Goal: Register for event/course

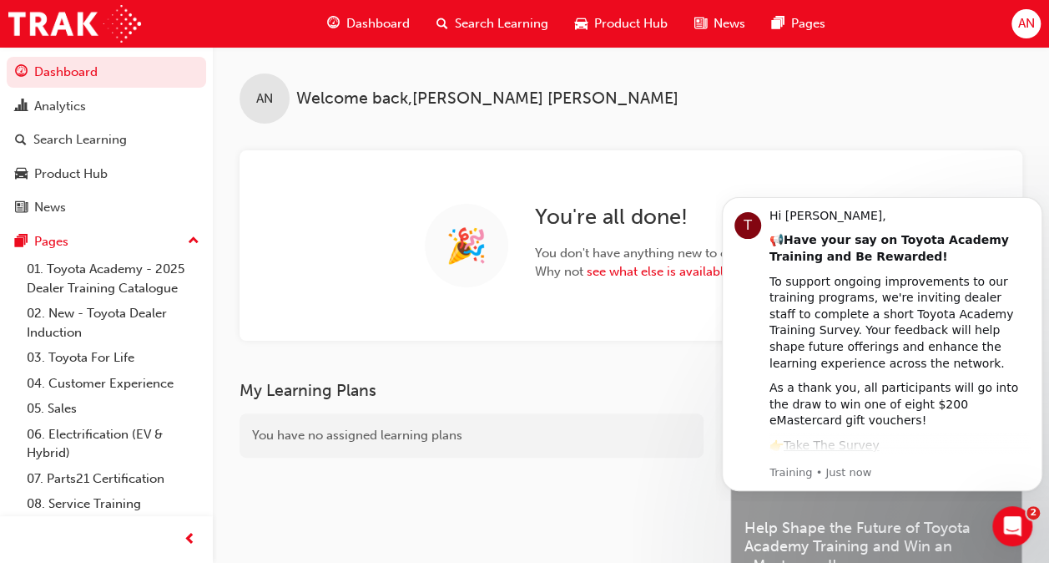
click at [482, 21] on span "Search Learning" at bounding box center [501, 23] width 93 height 19
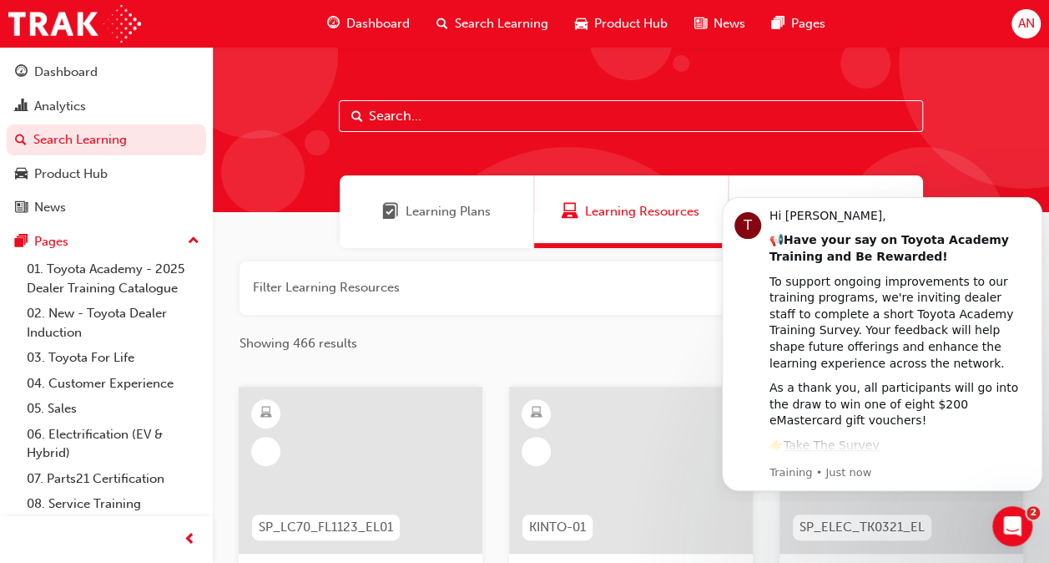
click at [462, 124] on input "text" at bounding box center [631, 116] width 584 height 32
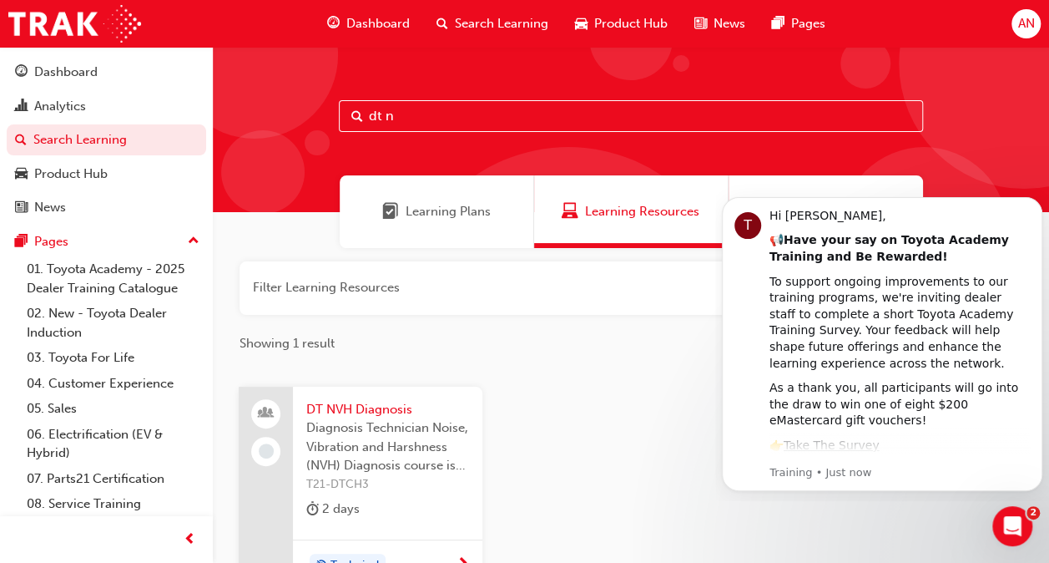
type input "dt n"
click at [377, 407] on span "DT NVH Diagnosis" at bounding box center [387, 409] width 163 height 19
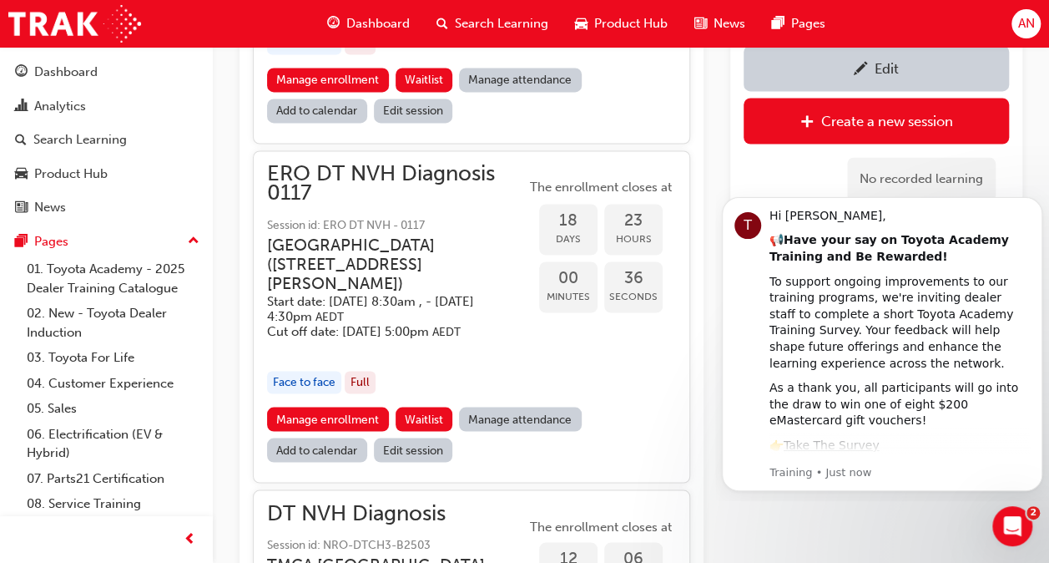
scroll to position [1376, 0]
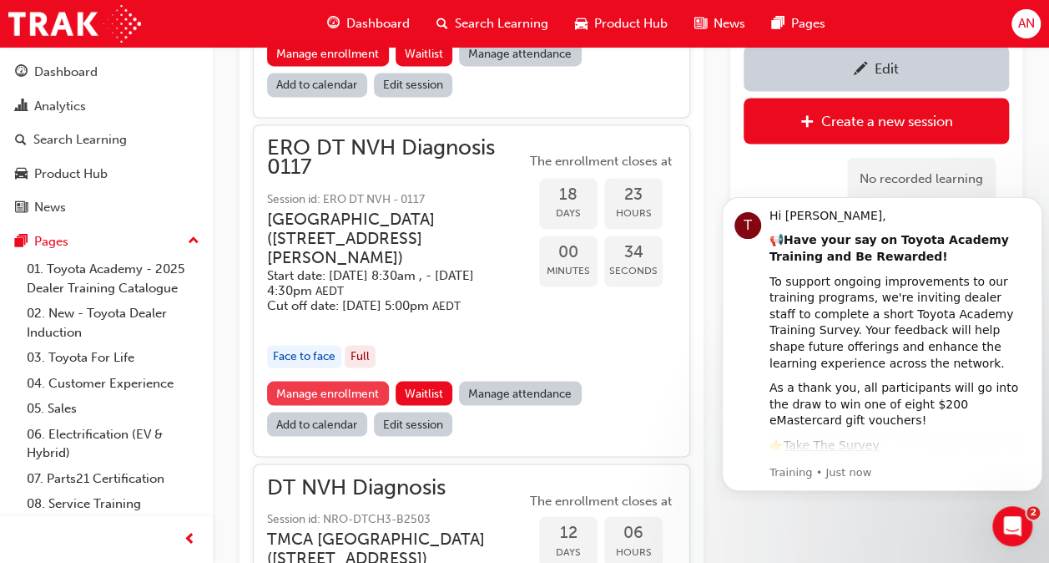
click at [358, 405] on link "Manage enrollment" at bounding box center [328, 393] width 122 height 24
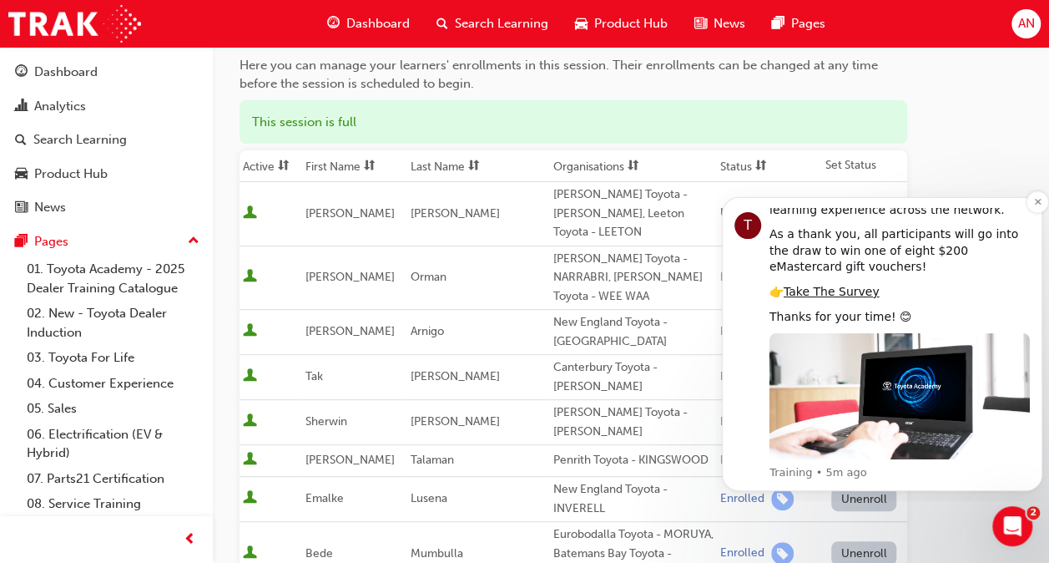
scroll to position [250, 0]
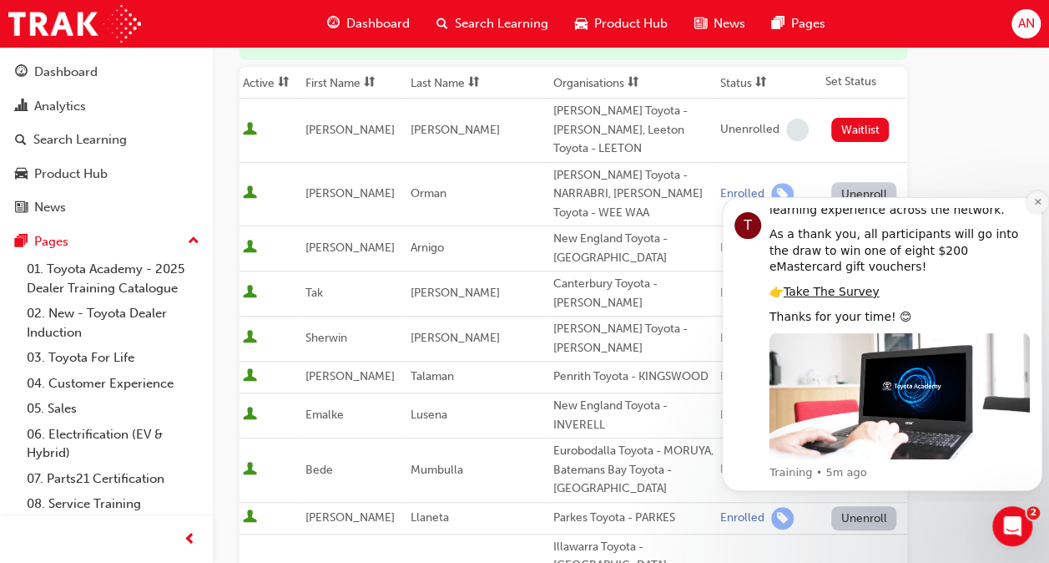
click at [1037, 200] on icon "Dismiss notification" at bounding box center [1037, 202] width 6 height 6
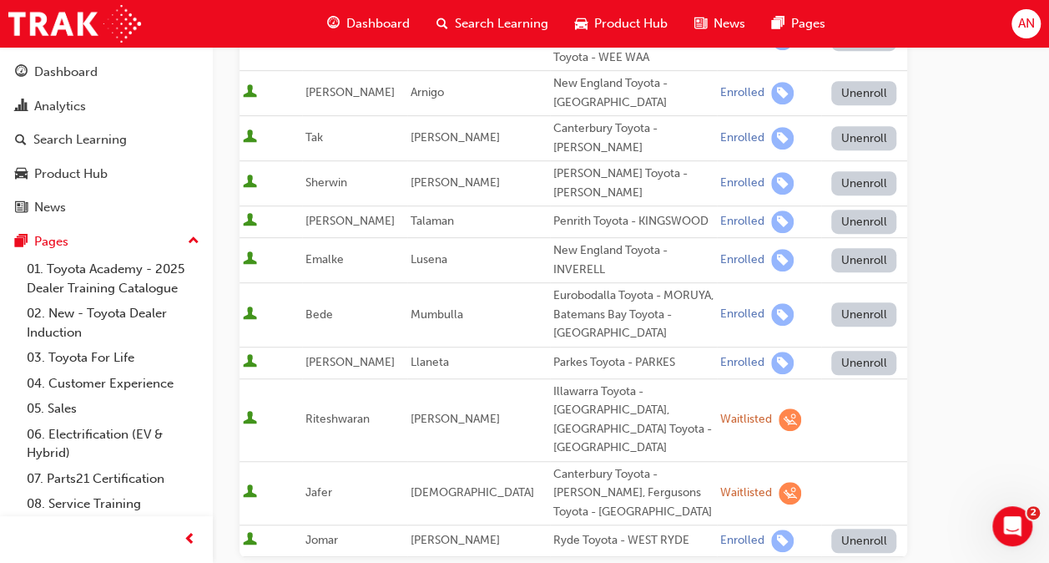
scroll to position [417, 0]
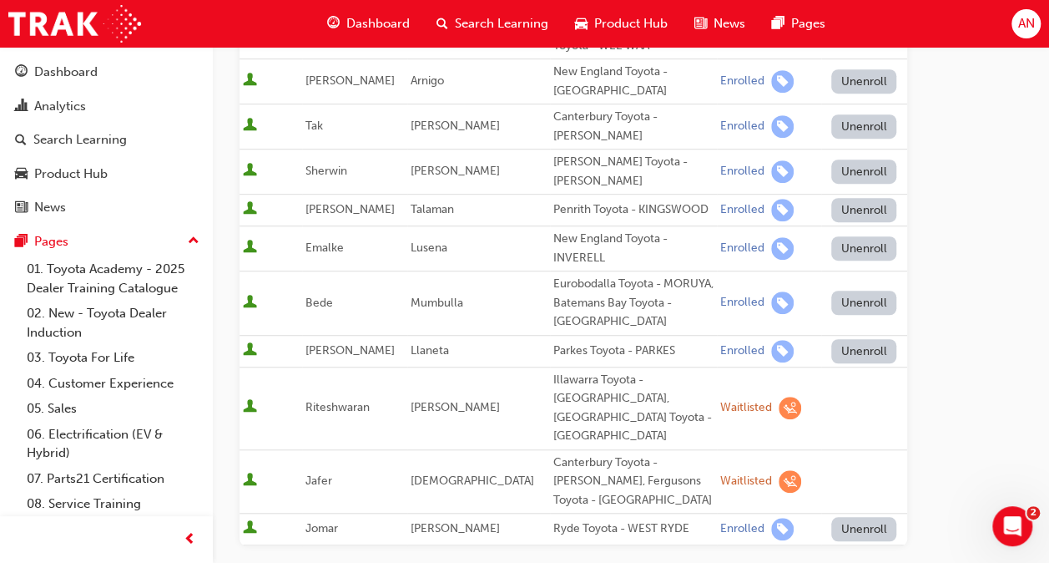
click at [779, 470] on span "learningRecordVerb_WAITLIST-icon" at bounding box center [790, 481] width 23 height 23
drag, startPoint x: 715, startPoint y: 427, endPoint x: 706, endPoint y: 428, distance: 9.2
click at [720, 473] on div "Waitlisted" at bounding box center [746, 481] width 52 height 16
drag, startPoint x: 706, startPoint y: 428, endPoint x: 573, endPoint y: 429, distance: 132.7
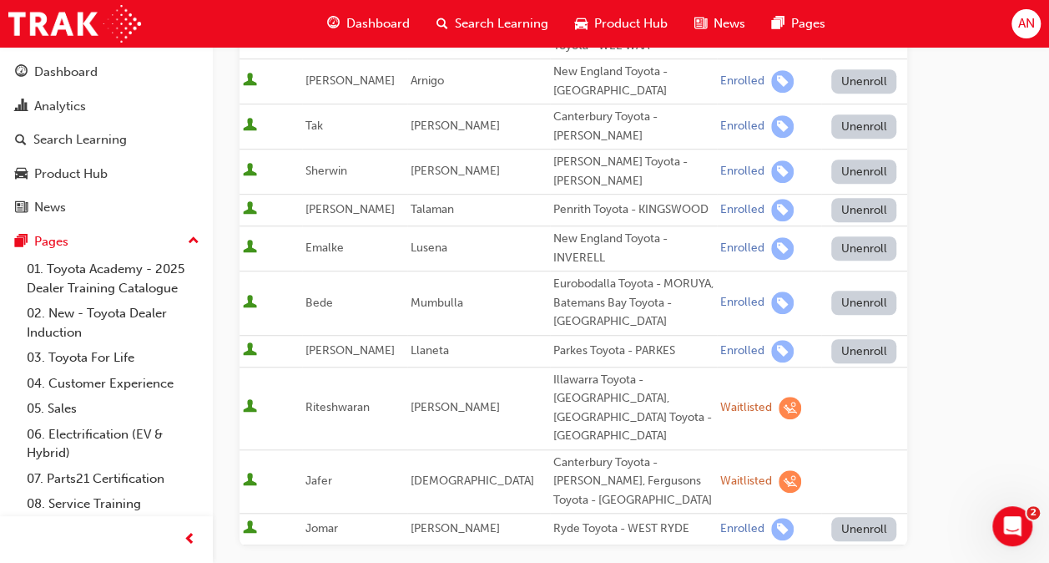
click at [573, 453] on div "Canterbury Toyota - BELMORE, Fergusons Toyota - HURSTVILLE" at bounding box center [633, 481] width 160 height 57
click at [512, 449] on td "Ahmadi" at bounding box center [478, 481] width 143 height 64
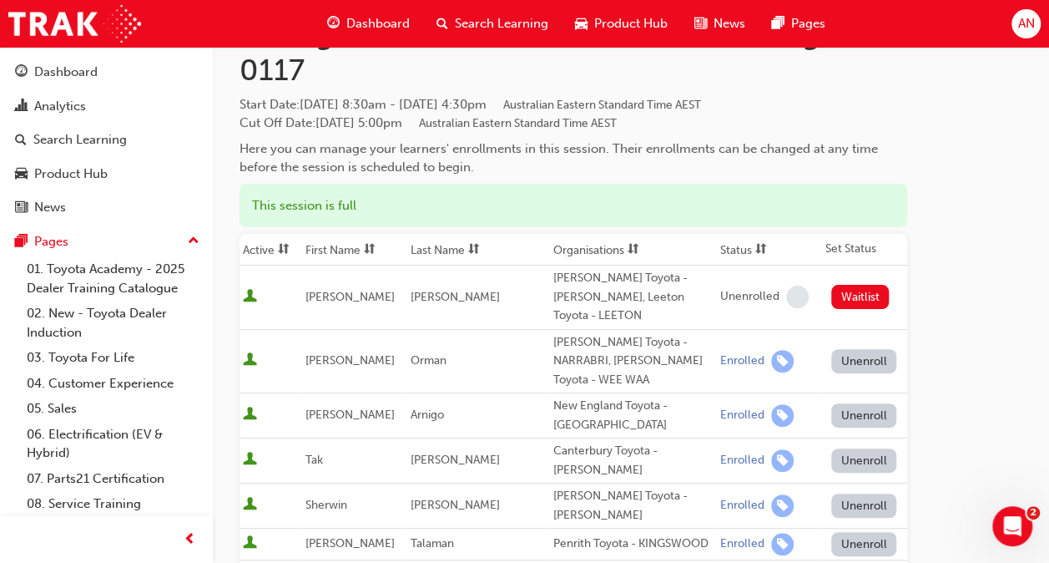
scroll to position [0, 0]
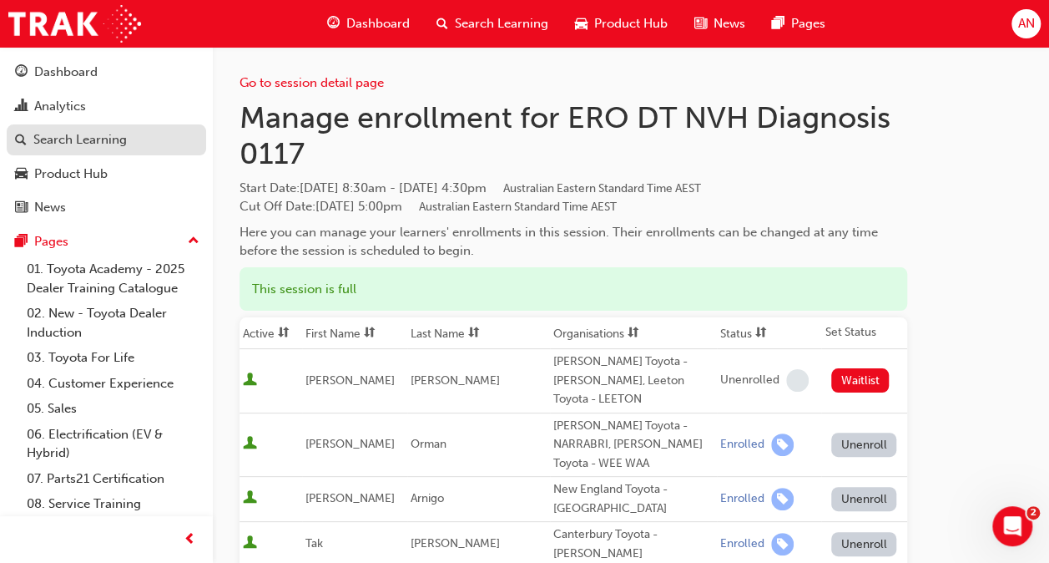
click at [90, 137] on div "Search Learning" at bounding box center [79, 139] width 93 height 19
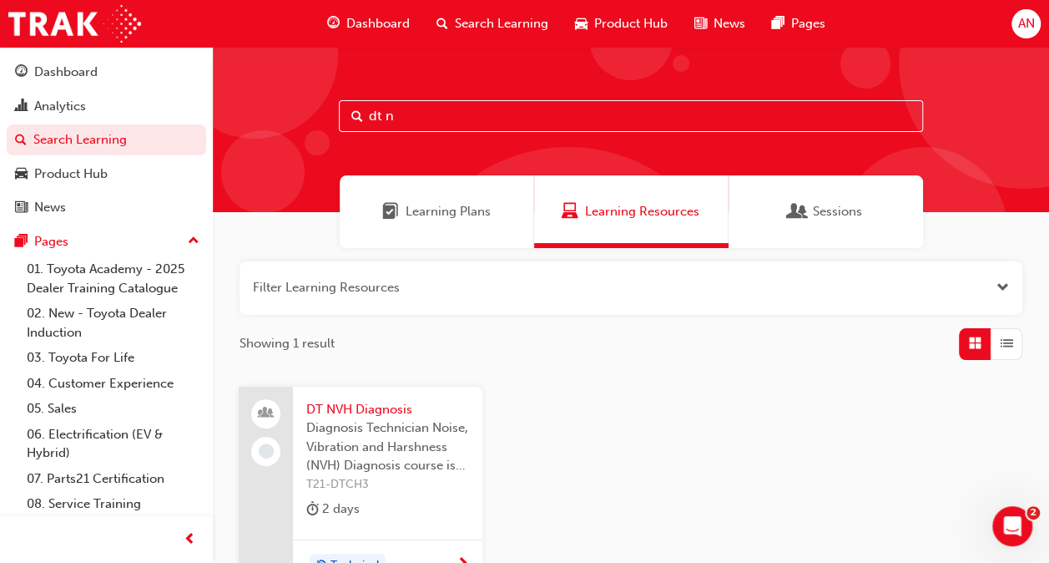
click at [402, 114] on input "dt n" at bounding box center [631, 116] width 584 height 32
type input "dt dies"
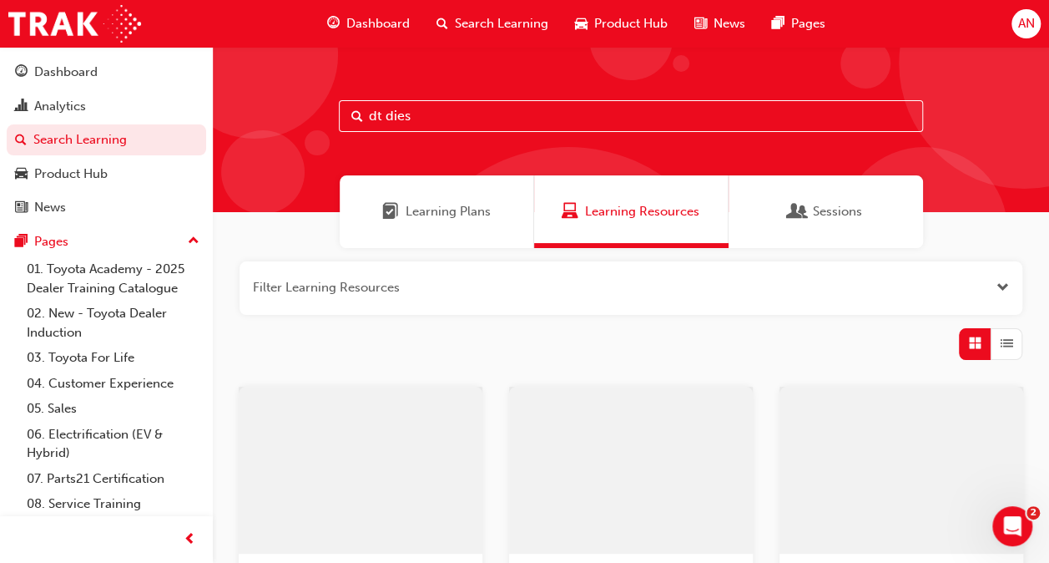
click at [376, 411] on div at bounding box center [361, 469] width 244 height 167
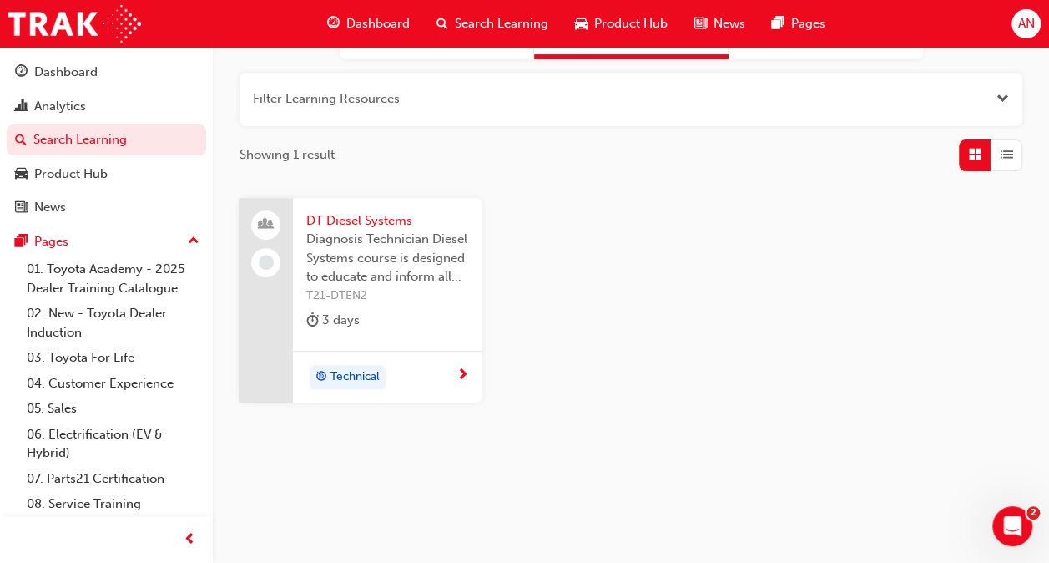
scroll to position [189, 0]
click at [404, 261] on span "Diagnosis Technician Diesel Systems course is designed to educate and inform al…" at bounding box center [387, 258] width 163 height 57
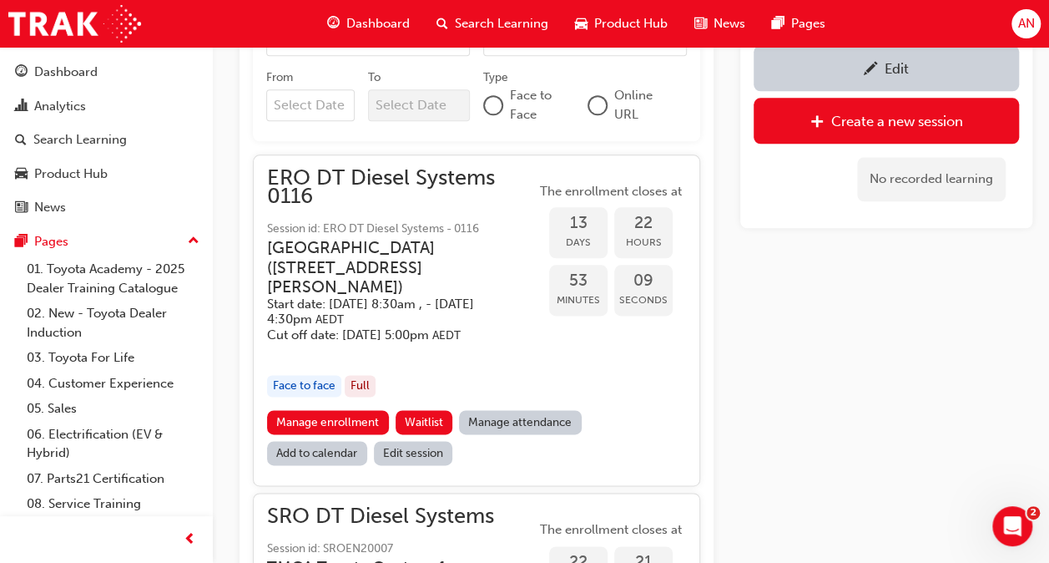
scroll to position [918, 0]
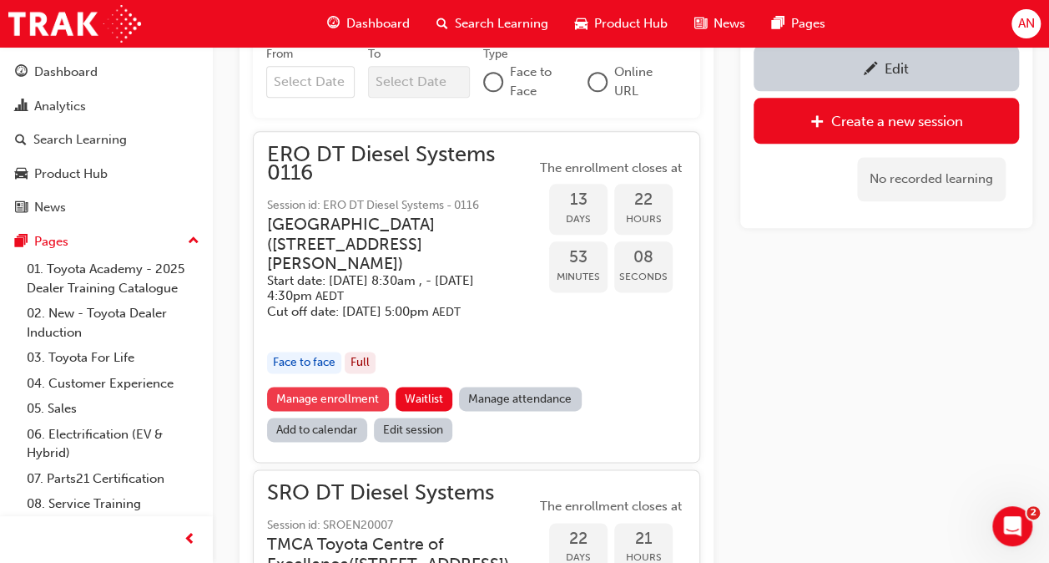
click at [362, 406] on link "Manage enrollment" at bounding box center [328, 398] width 122 height 24
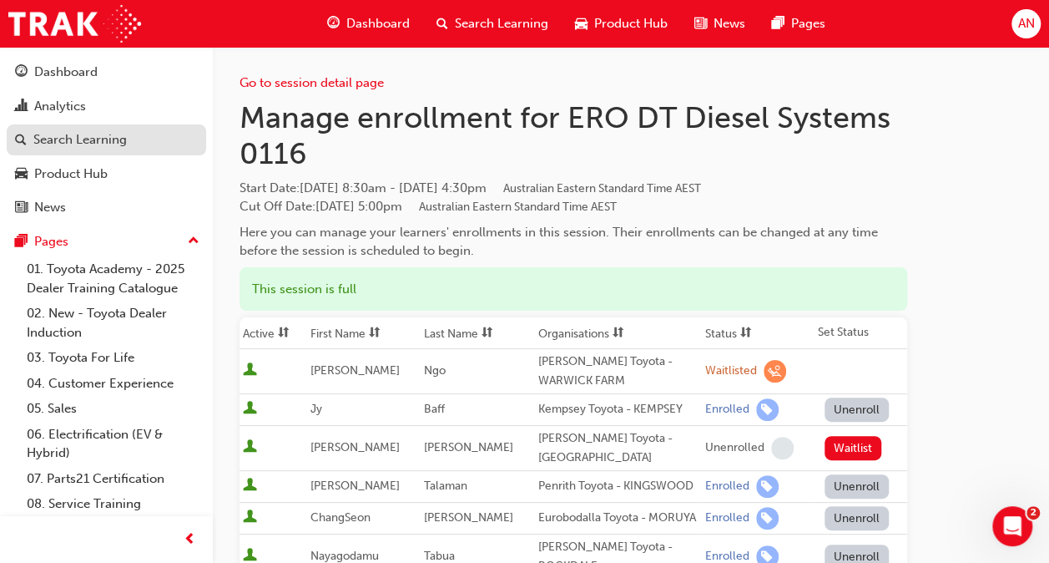
click at [88, 144] on div "Search Learning" at bounding box center [79, 139] width 93 height 19
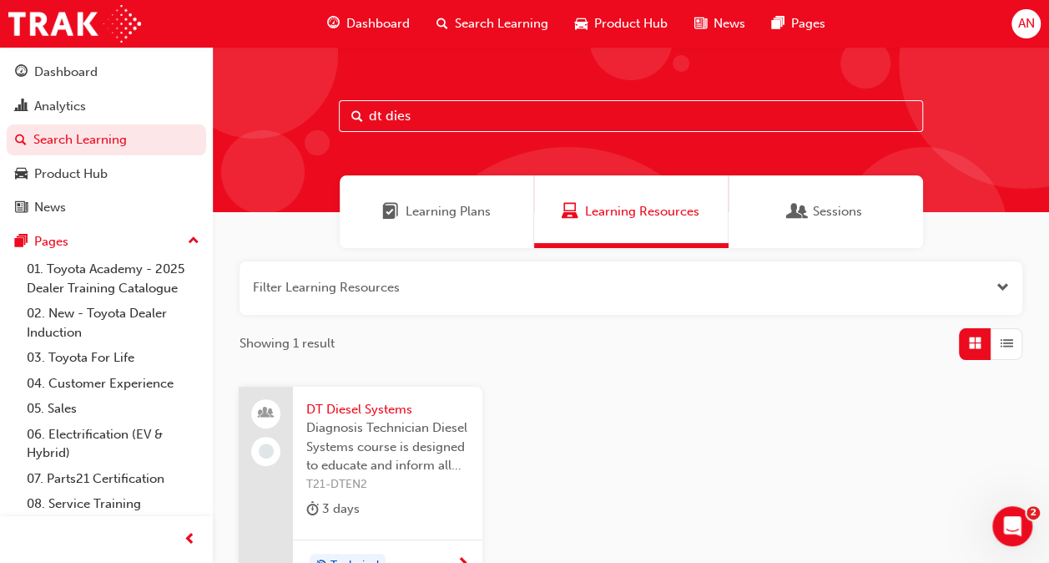
click at [421, 115] on input "dt dies" at bounding box center [631, 116] width 584 height 32
drag, startPoint x: 421, startPoint y: 116, endPoint x: 387, endPoint y: 117, distance: 33.4
click at [387, 117] on input "dt dies" at bounding box center [631, 116] width 584 height 32
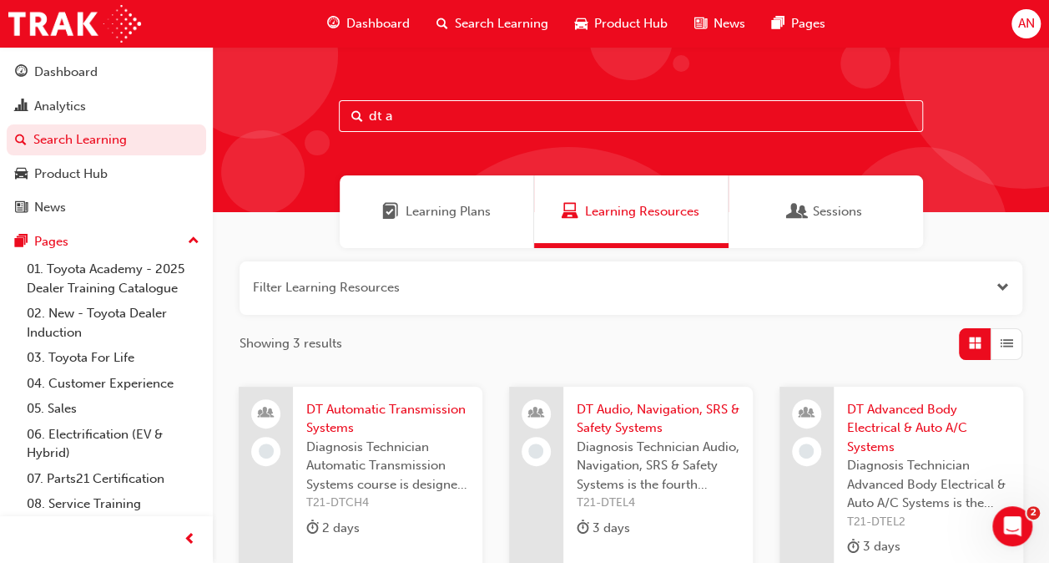
type input "dt a"
click at [396, 427] on span "DT Automatic Transmission Systems" at bounding box center [387, 419] width 163 height 38
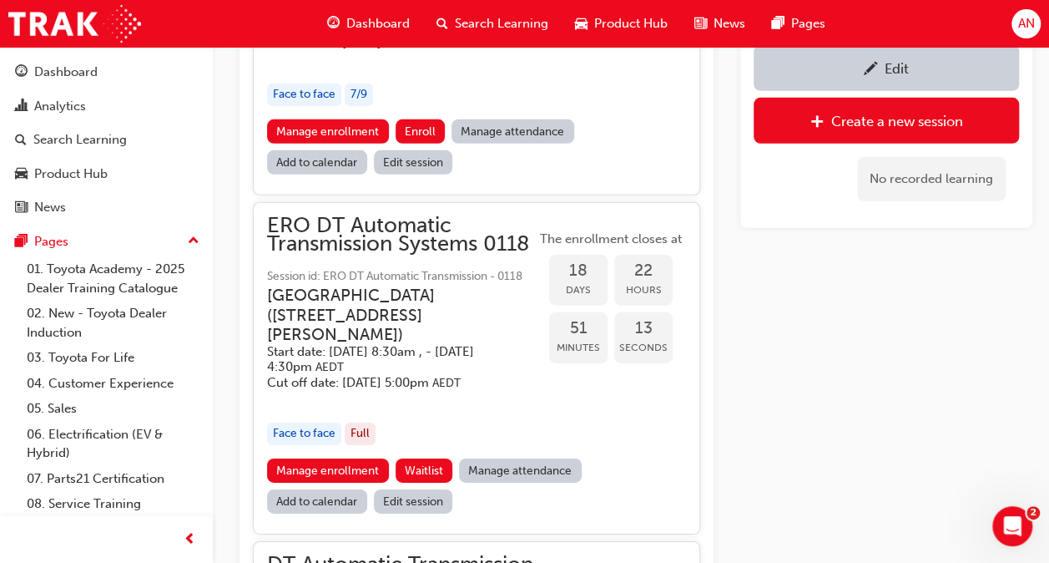
scroll to position [2534, 0]
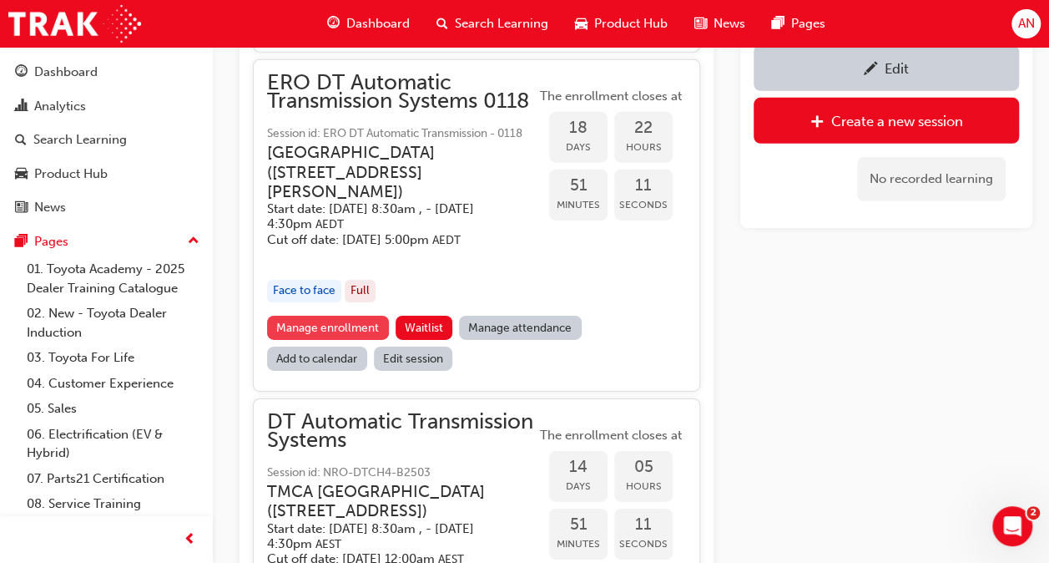
click at [369, 340] on link "Manage enrollment" at bounding box center [328, 328] width 122 height 24
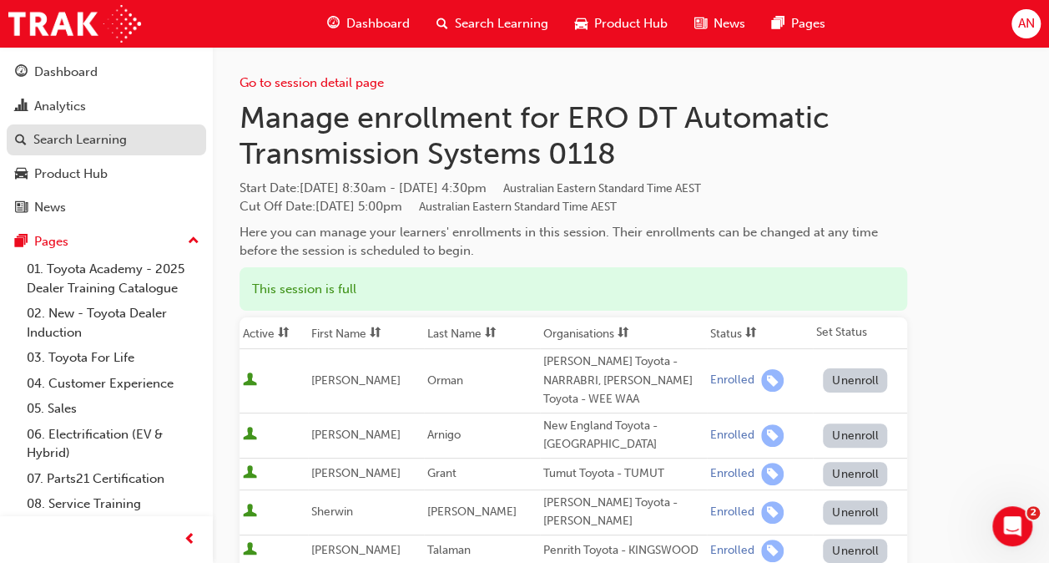
click at [97, 134] on div "Search Learning" at bounding box center [79, 139] width 93 height 19
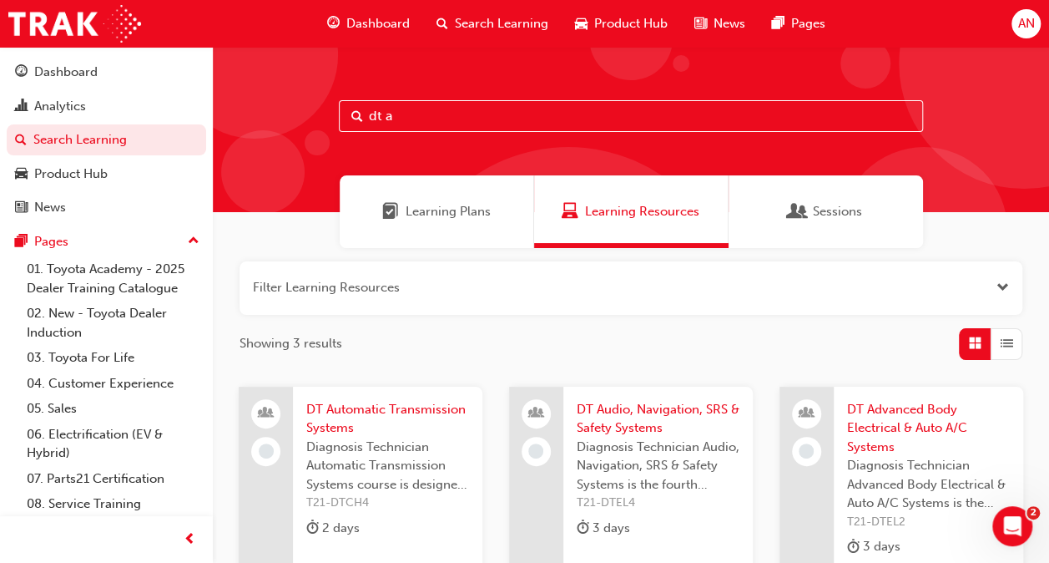
click at [387, 120] on input "dt a" at bounding box center [631, 116] width 584 height 32
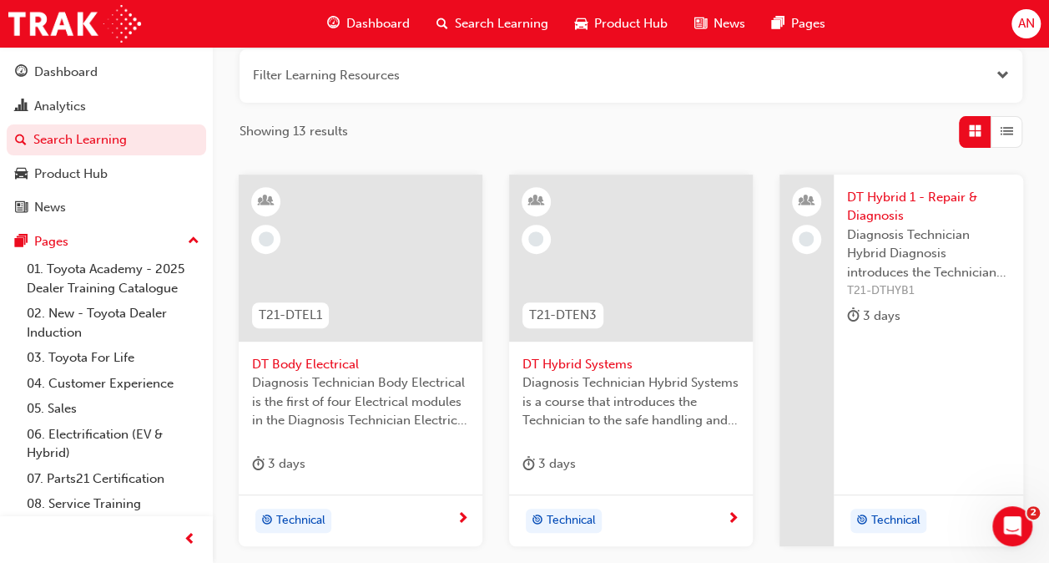
scroll to position [250, 0]
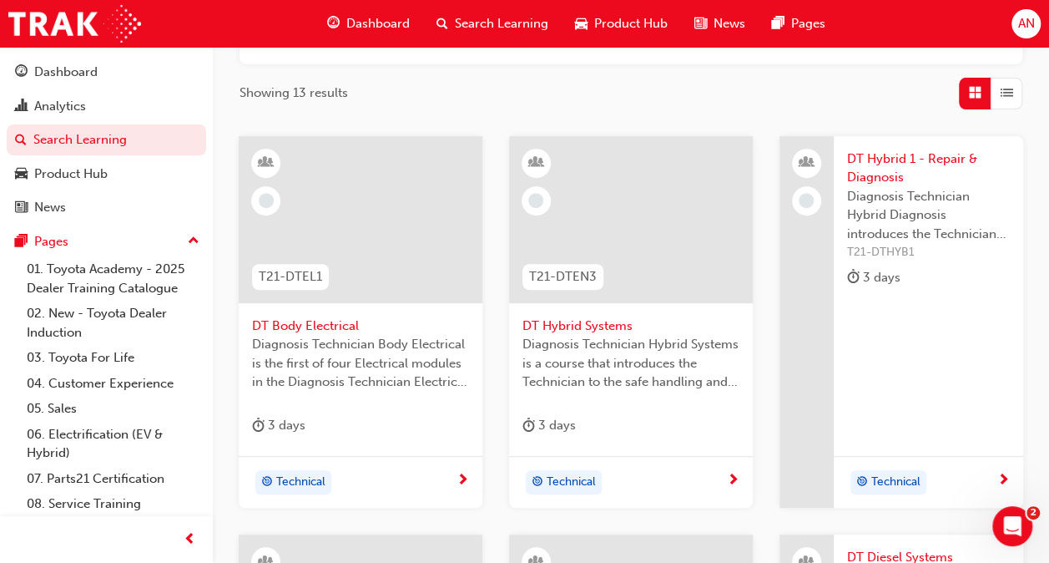
type input "dt"
click at [580, 282] on span "T21-DTEN3" at bounding box center [563, 276] width 68 height 19
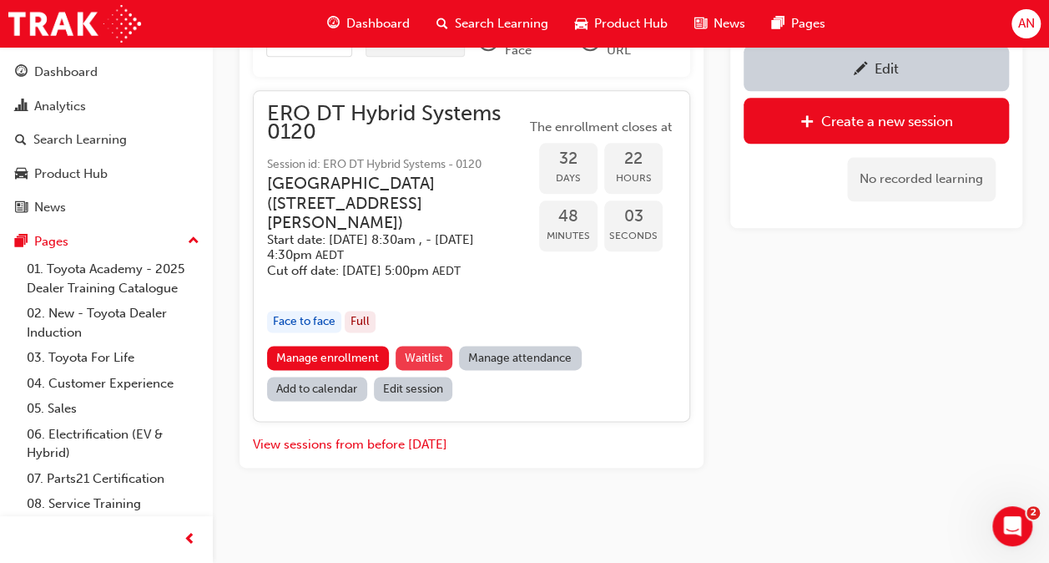
scroll to position [891, 0]
click at [362, 359] on link "Manage enrollment" at bounding box center [328, 358] width 122 height 24
